Goal: Book appointment/travel/reservation

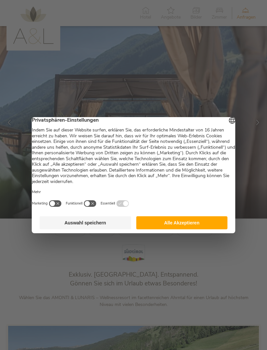
click at [203, 223] on button "Alle Akzeptieren" at bounding box center [182, 222] width 92 height 13
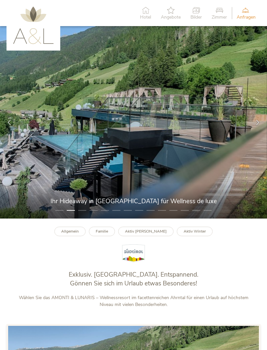
click at [108, 234] on b "Familie" at bounding box center [102, 230] width 12 height 5
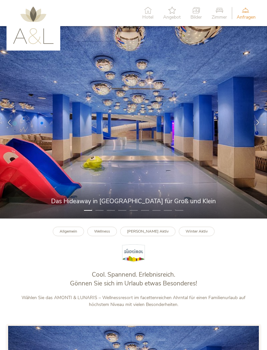
click at [255, 125] on icon at bounding box center [258, 123] width 6 height 6
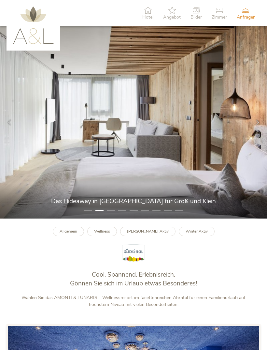
click at [254, 127] on div at bounding box center [258, 122] width 19 height 19
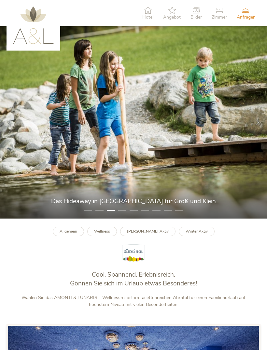
click at [255, 127] on div at bounding box center [258, 122] width 19 height 19
click at [254, 125] on div at bounding box center [258, 122] width 19 height 19
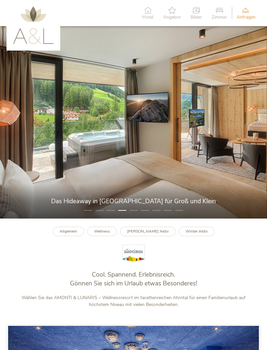
click at [257, 125] on icon at bounding box center [258, 123] width 6 height 6
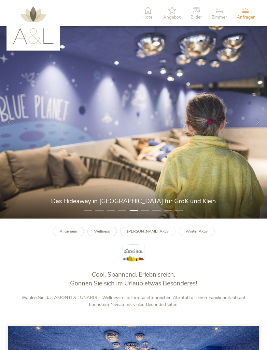
click at [257, 125] on icon at bounding box center [258, 123] width 6 height 6
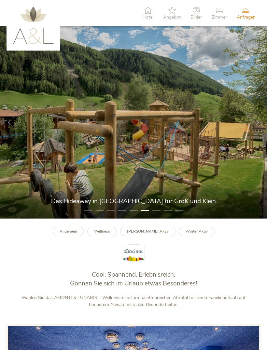
click at [265, 124] on div at bounding box center [258, 122] width 19 height 19
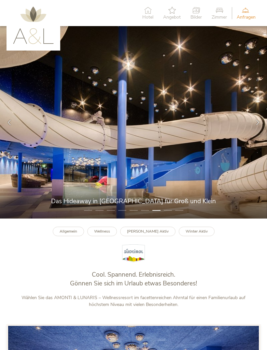
click at [262, 126] on div at bounding box center [258, 122] width 19 height 19
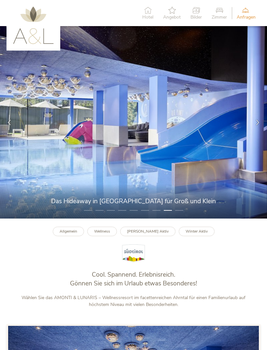
click at [267, 142] on img at bounding box center [133, 122] width 267 height 192
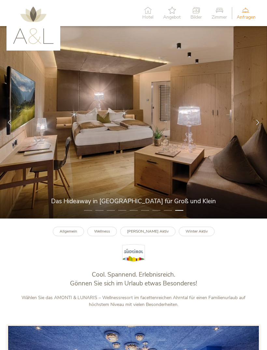
click at [256, 125] on icon at bounding box center [258, 123] width 6 height 6
